Goal: Task Accomplishment & Management: Use online tool/utility

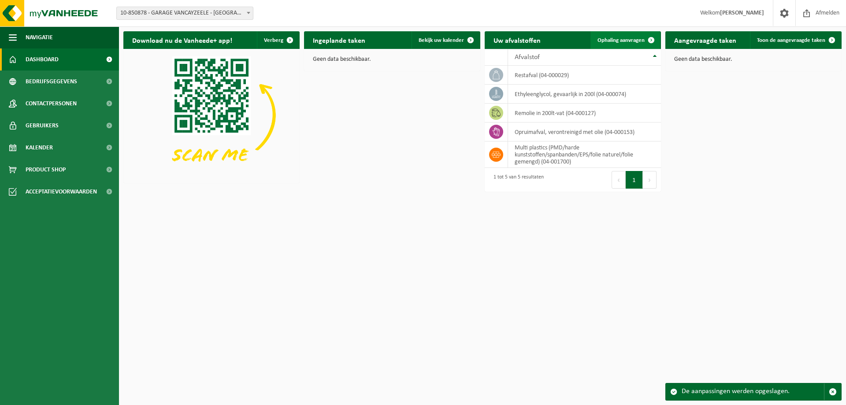
click at [611, 45] on link "Ophaling aanvragen" at bounding box center [625, 40] width 70 height 18
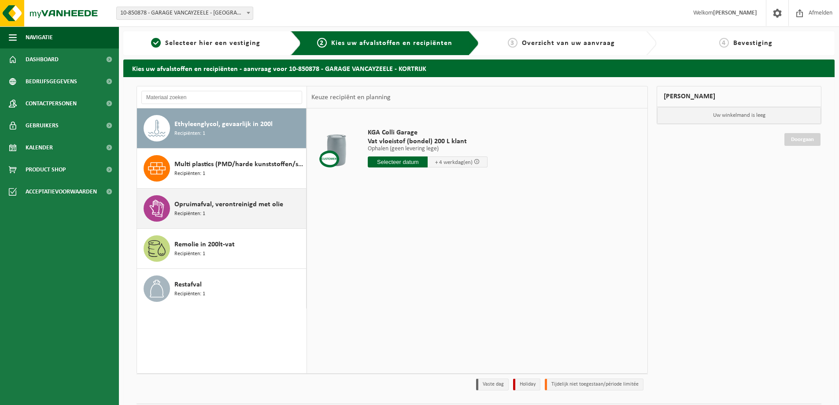
click at [218, 199] on span "Opruimafval, verontreinigd met olie" at bounding box center [228, 204] width 109 height 11
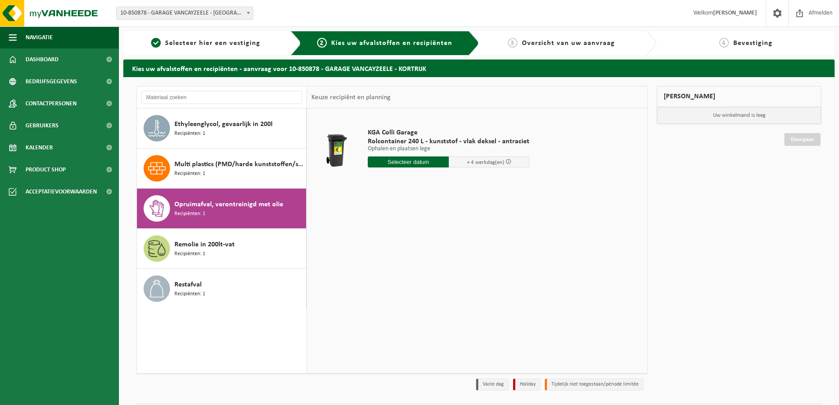
click at [404, 160] on input "text" at bounding box center [408, 161] width 81 height 11
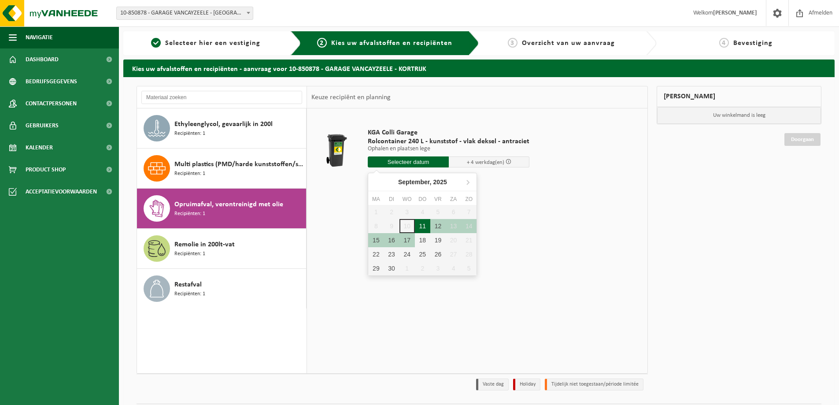
click at [423, 226] on div "11" at bounding box center [422, 226] width 15 height 14
type input "Van 2025-09-11"
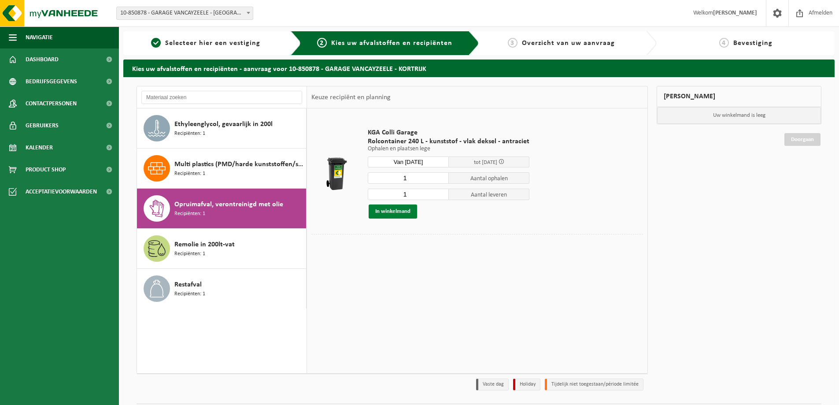
click at [393, 213] on button "In winkelmand" at bounding box center [393, 211] width 48 height 14
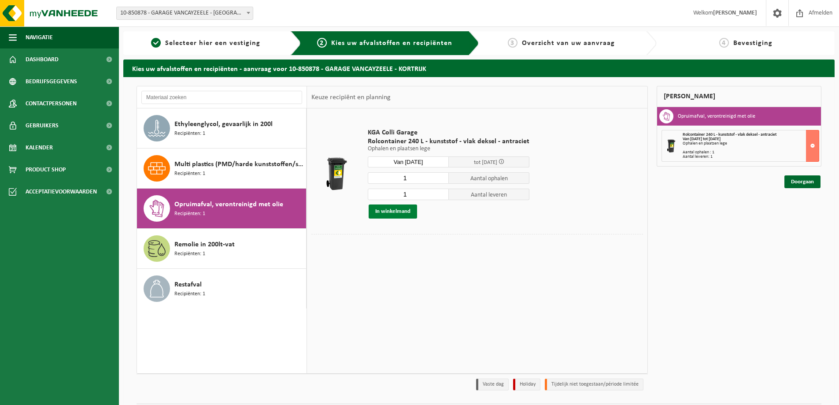
click at [393, 211] on button "In winkelmand" at bounding box center [393, 211] width 48 height 14
click at [804, 181] on link "Doorgaan" at bounding box center [803, 181] width 36 height 13
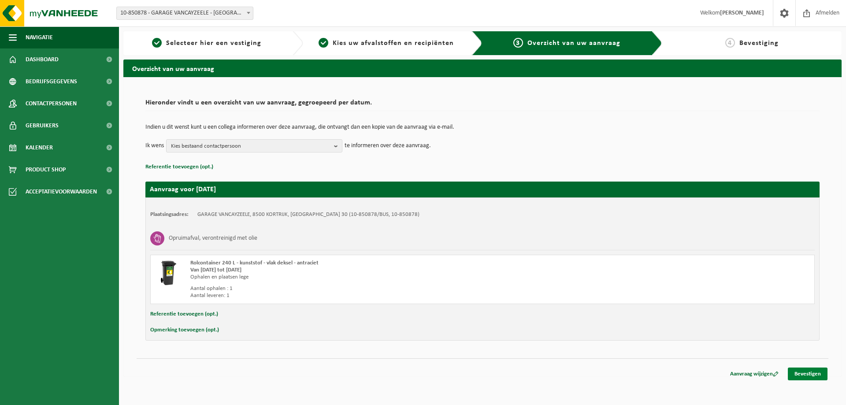
click at [810, 375] on link "Bevestigen" at bounding box center [808, 373] width 40 height 13
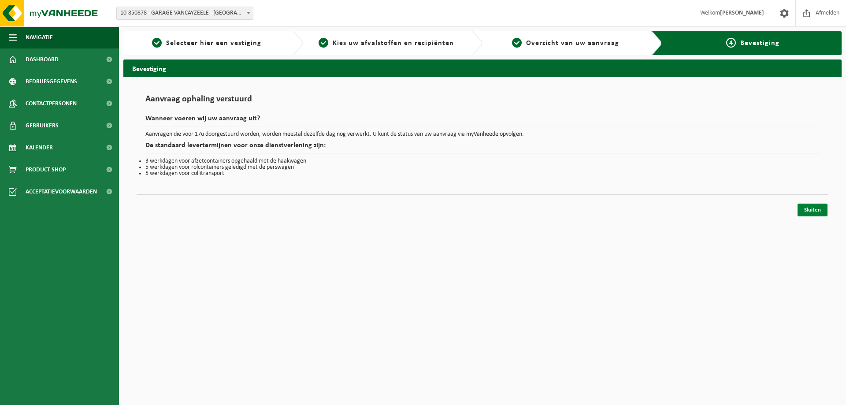
click at [812, 214] on link "Sluiten" at bounding box center [812, 210] width 30 height 13
